Goal: Go to known website: Access a specific website the user already knows

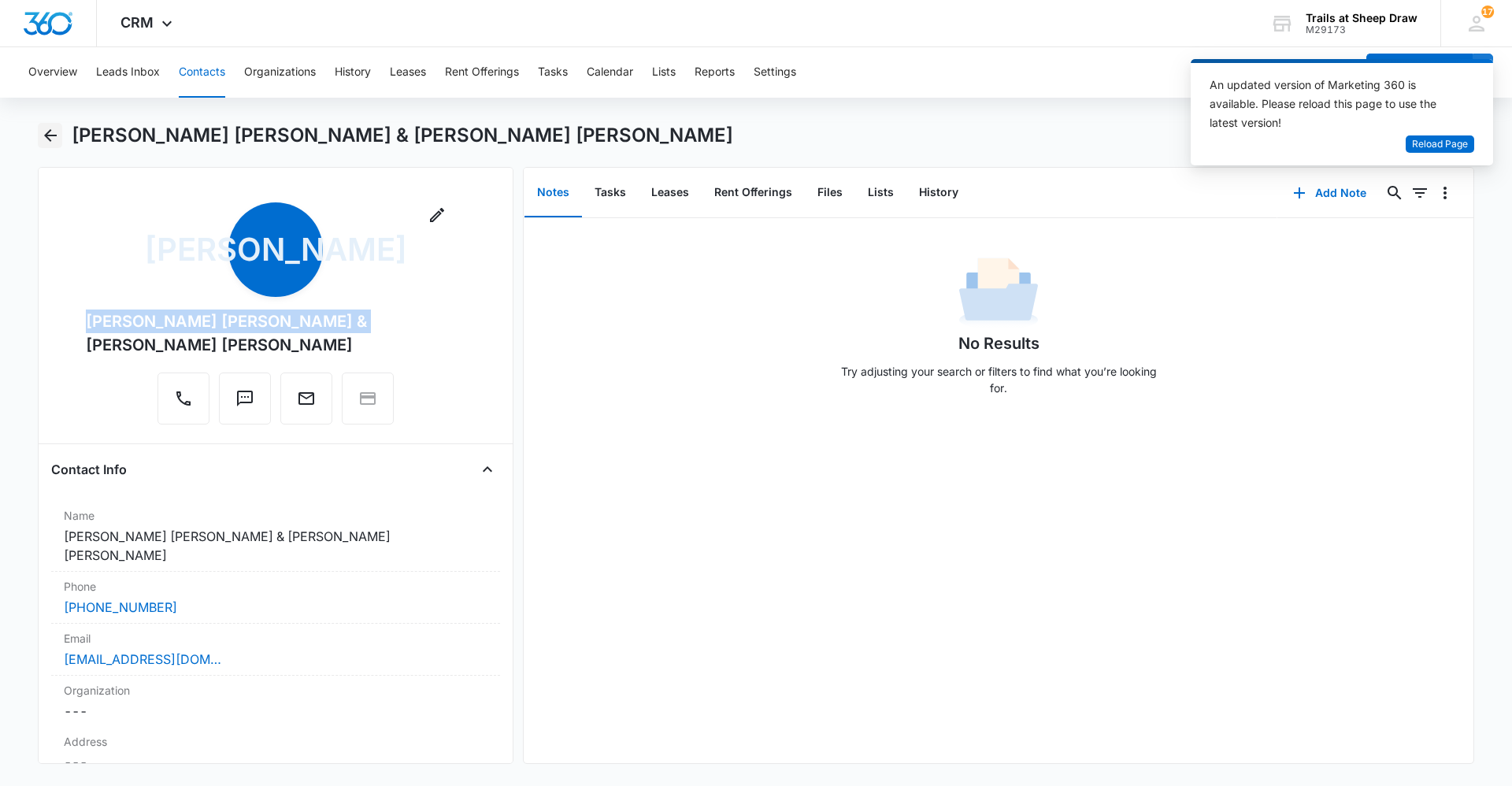
click at [47, 140] on icon "Back" at bounding box center [50, 135] width 19 height 19
